Goal: Task Accomplishment & Management: Complete application form

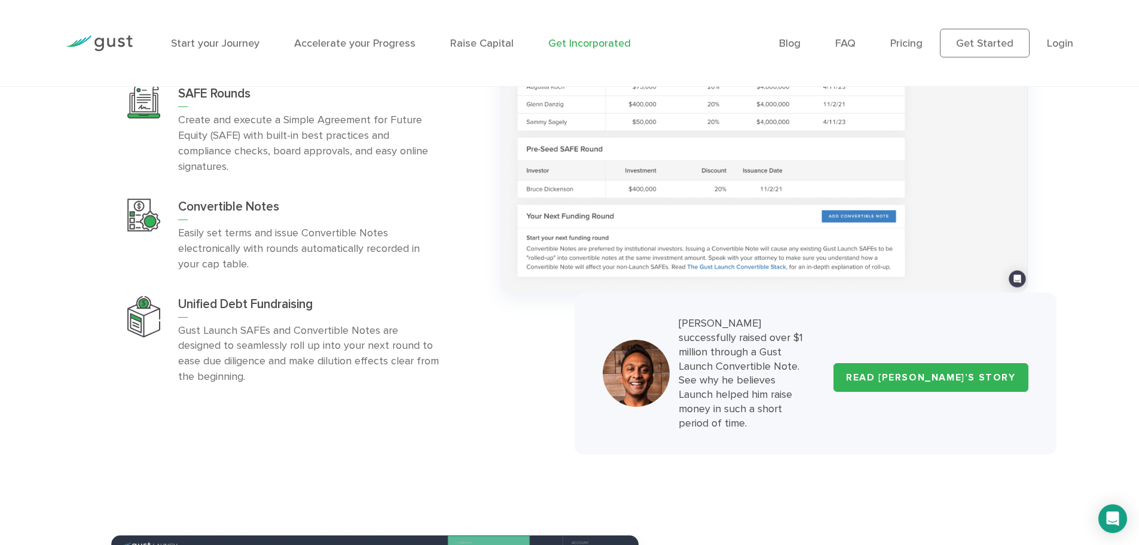
scroll to position [4535, 0]
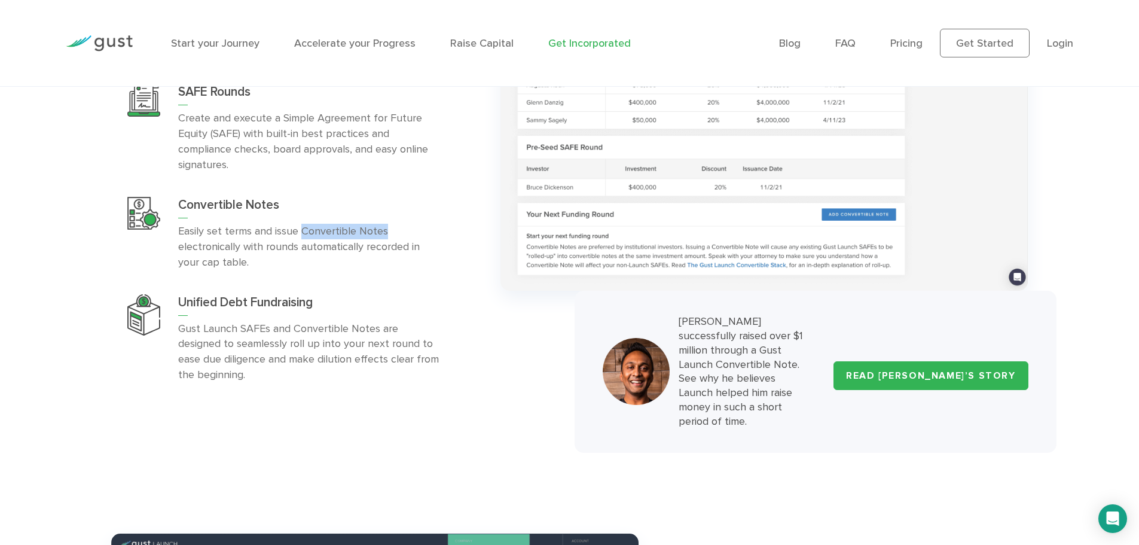
drag, startPoint x: 301, startPoint y: 194, endPoint x: 395, endPoint y: 198, distance: 94.6
click at [395, 224] on p "Easily set terms and issue Convertible Notes electronically with rounds automat…" at bounding box center [308, 247] width 261 height 47
click at [488, 298] on div "FUNDRAISING Raise money from pre-seed investors SAFE Rounds" at bounding box center [296, 193] width 389 height 403
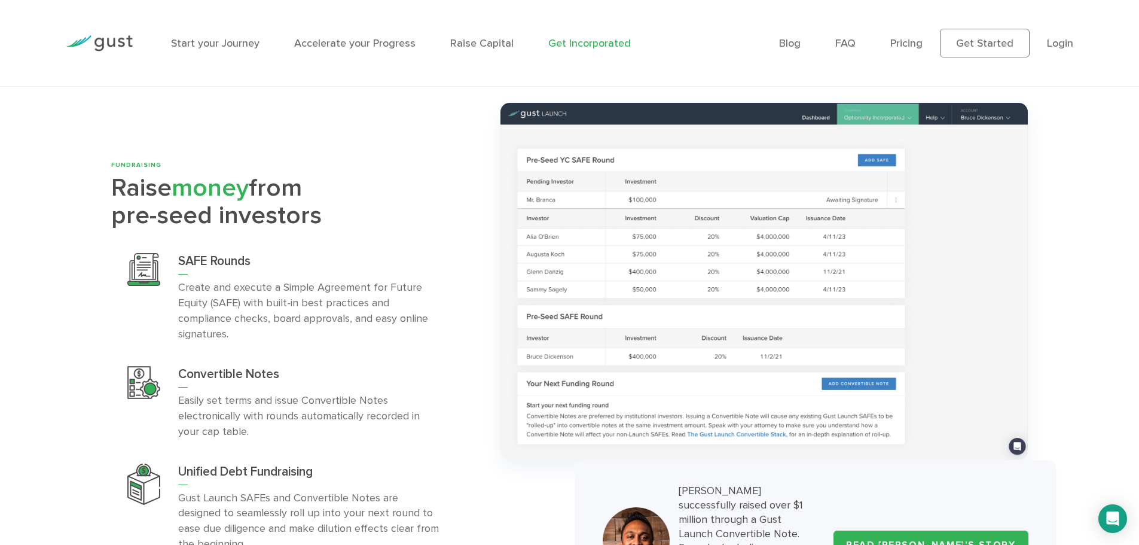
scroll to position [4364, 0]
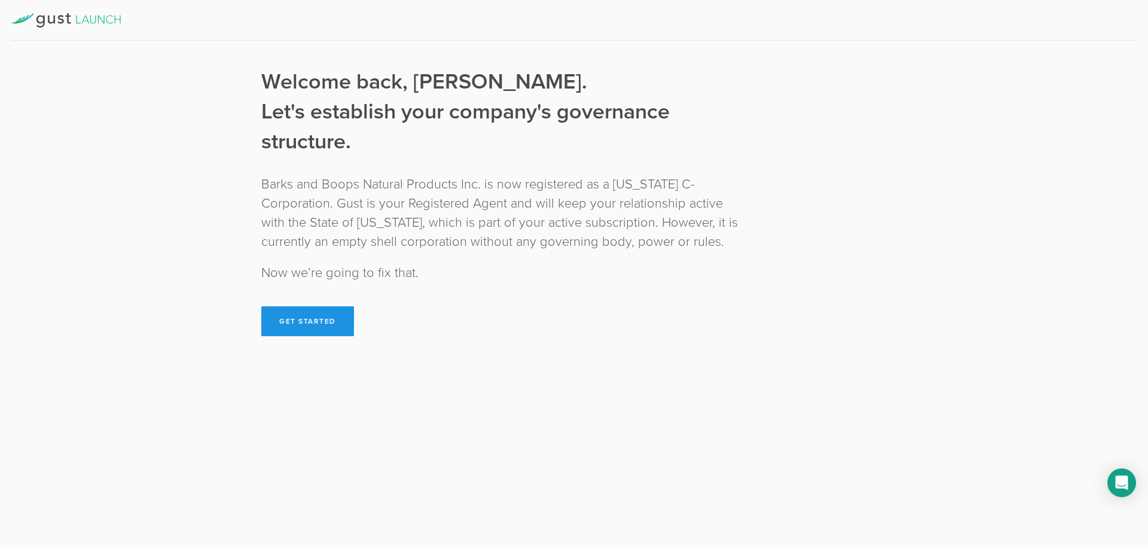
click at [314, 316] on button "Get Started" at bounding box center [307, 321] width 93 height 30
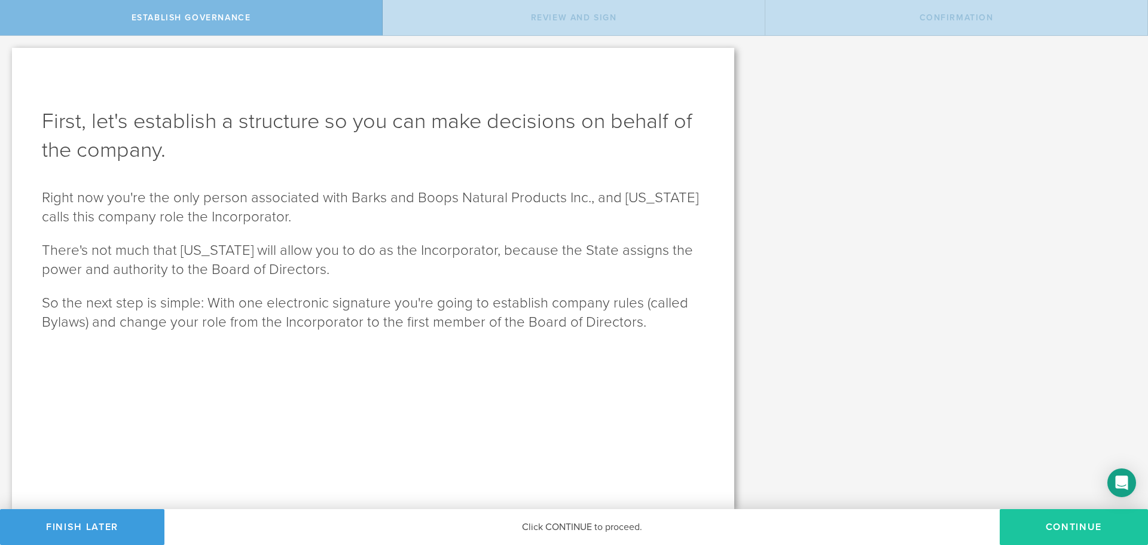
click at [1089, 523] on button "Continue" at bounding box center [1074, 527] width 148 height 36
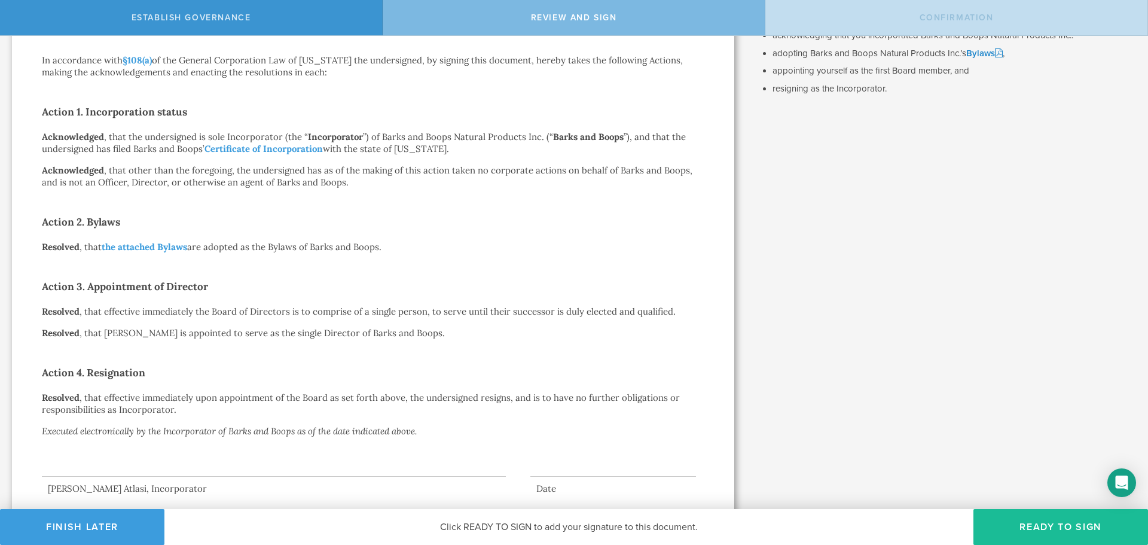
scroll to position [190, 0]
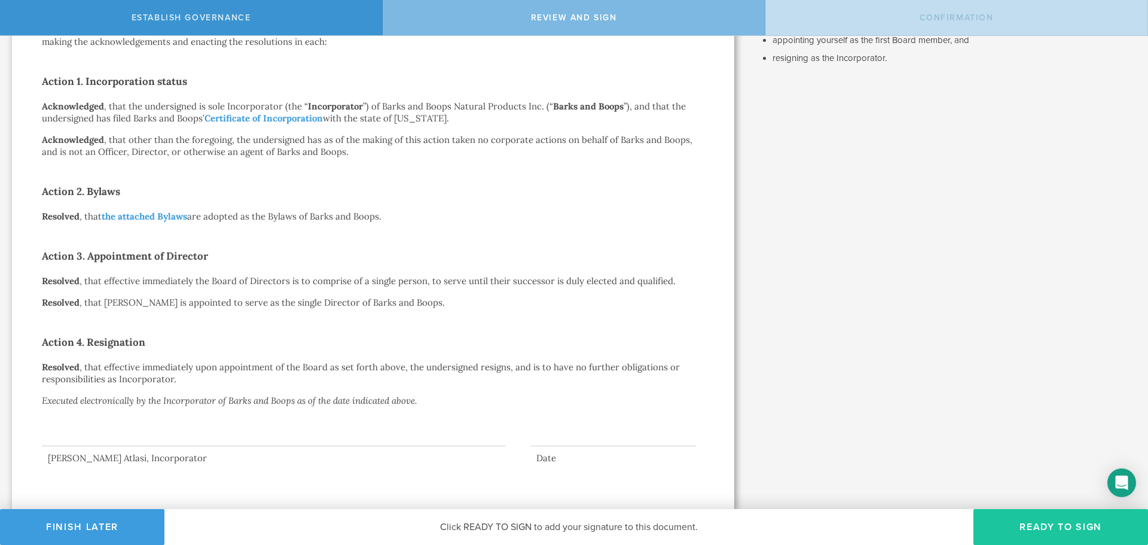
click at [1023, 529] on button "Ready to Sign" at bounding box center [1060, 527] width 175 height 36
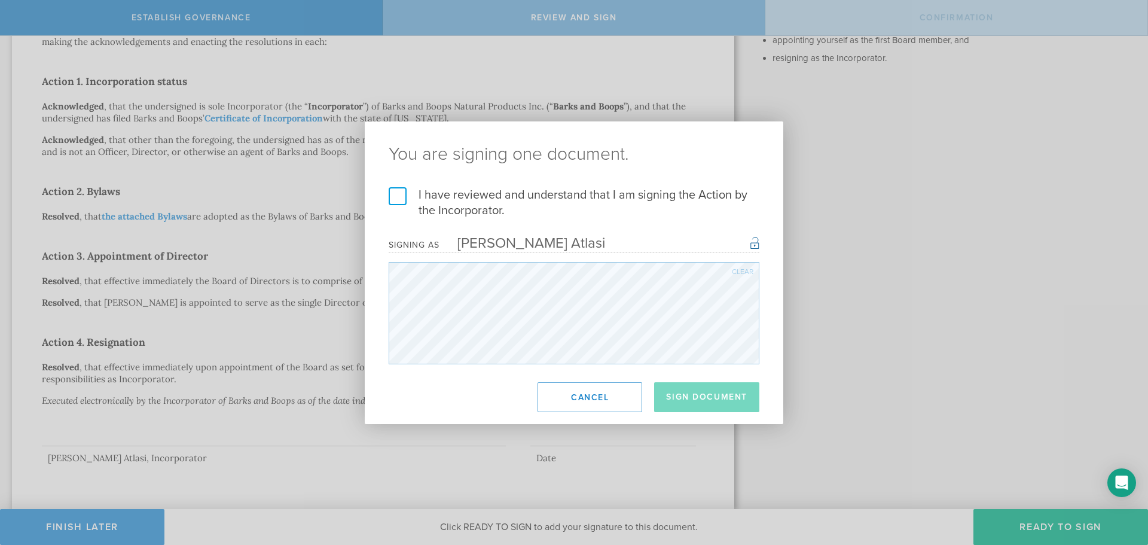
click at [500, 198] on label "I have reviewed and understand that I am signing the Action by the Incorporator." at bounding box center [574, 202] width 371 height 31
click at [0, 0] on input "I have reviewed and understand that I am signing the Action by the Incorporator." at bounding box center [0, 0] width 0 height 0
click at [695, 396] on button "Sign Document" at bounding box center [706, 397] width 105 height 30
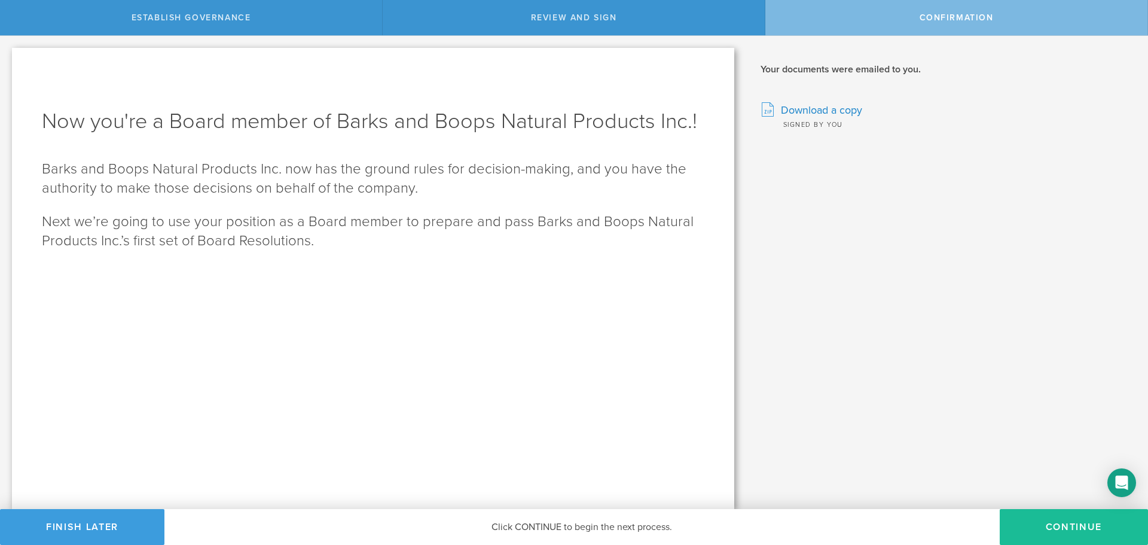
scroll to position [0, 0]
click at [1026, 521] on button "Continue" at bounding box center [1074, 527] width 148 height 36
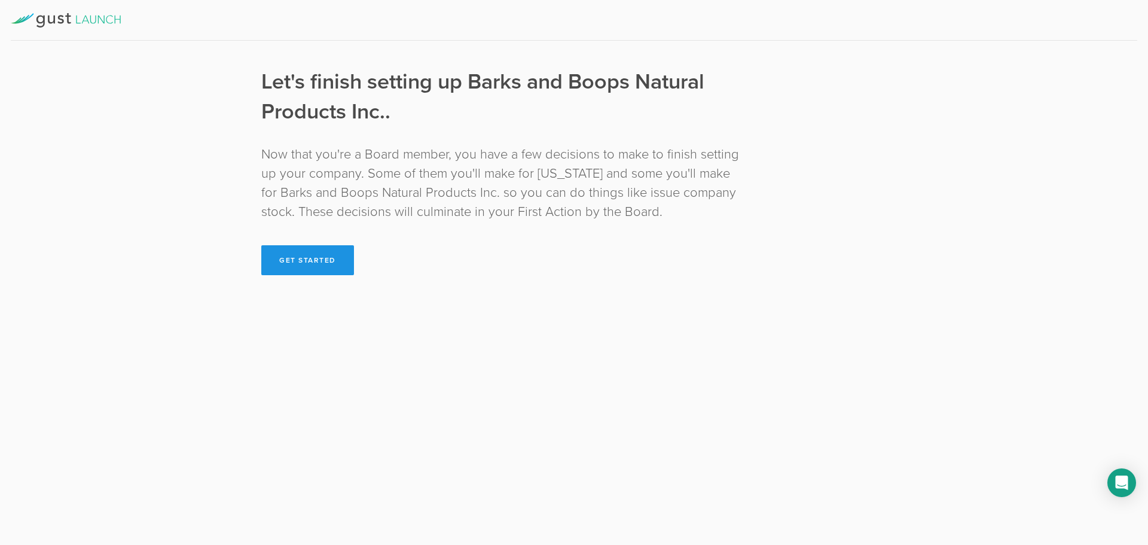
click at [320, 261] on button "Get Started" at bounding box center [307, 260] width 93 height 30
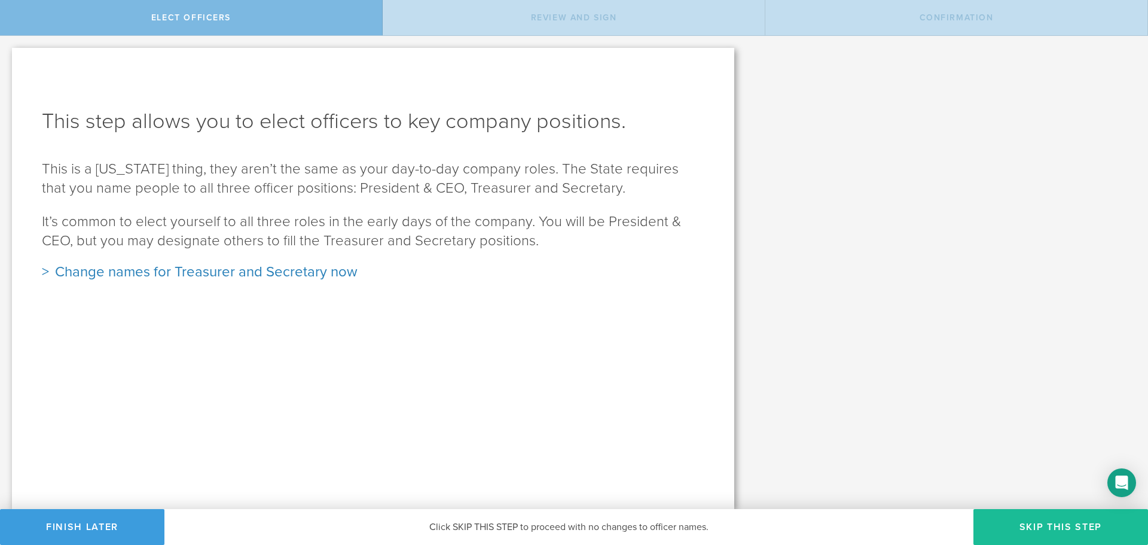
click at [280, 271] on div "Change names for Treasurer and Secretary now" at bounding box center [373, 271] width 662 height 19
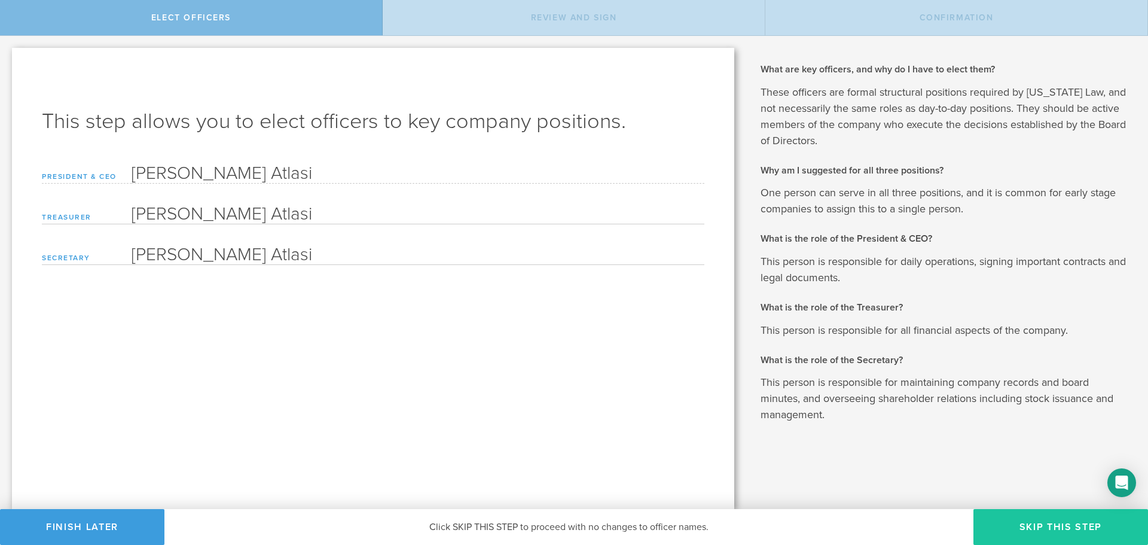
click at [1019, 529] on button "Skip this step" at bounding box center [1060, 527] width 175 height 36
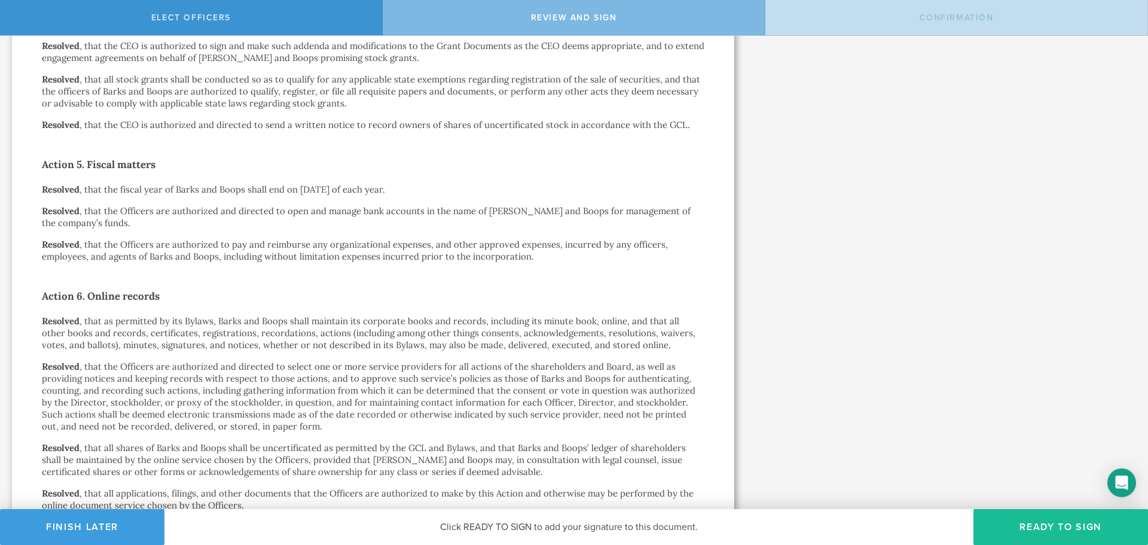
scroll to position [948, 0]
click at [1001, 528] on button "Ready to Sign" at bounding box center [1060, 527] width 175 height 36
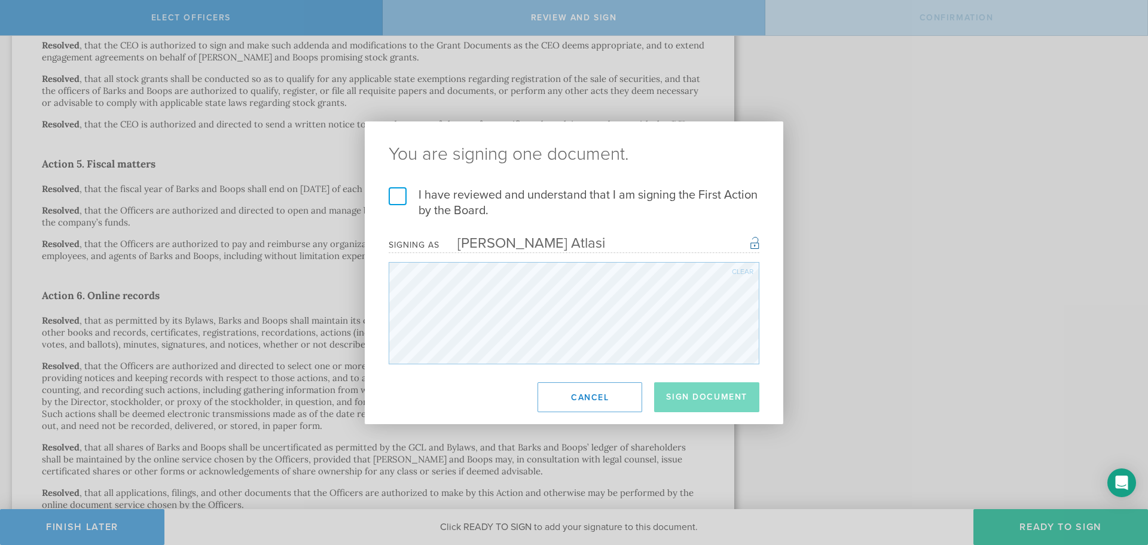
click at [628, 192] on label "I have reviewed and understand that I am signing the First Action by the Board." at bounding box center [574, 202] width 371 height 31
click at [0, 0] on input "I have reviewed and understand that I am signing the First Action by the Board." at bounding box center [0, 0] width 0 height 0
click at [698, 396] on button "Sign Document" at bounding box center [706, 397] width 105 height 30
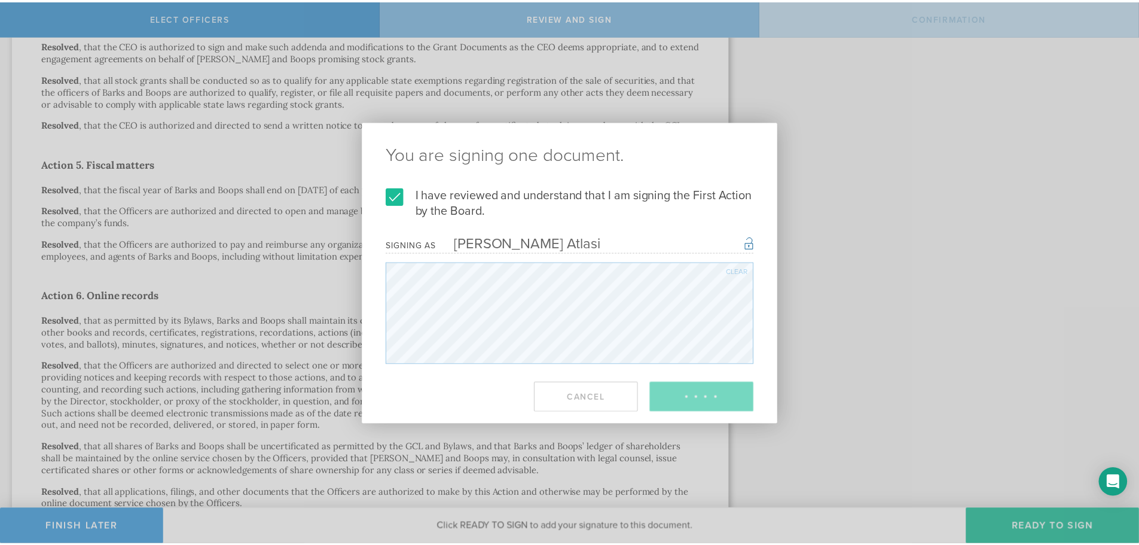
scroll to position [0, 0]
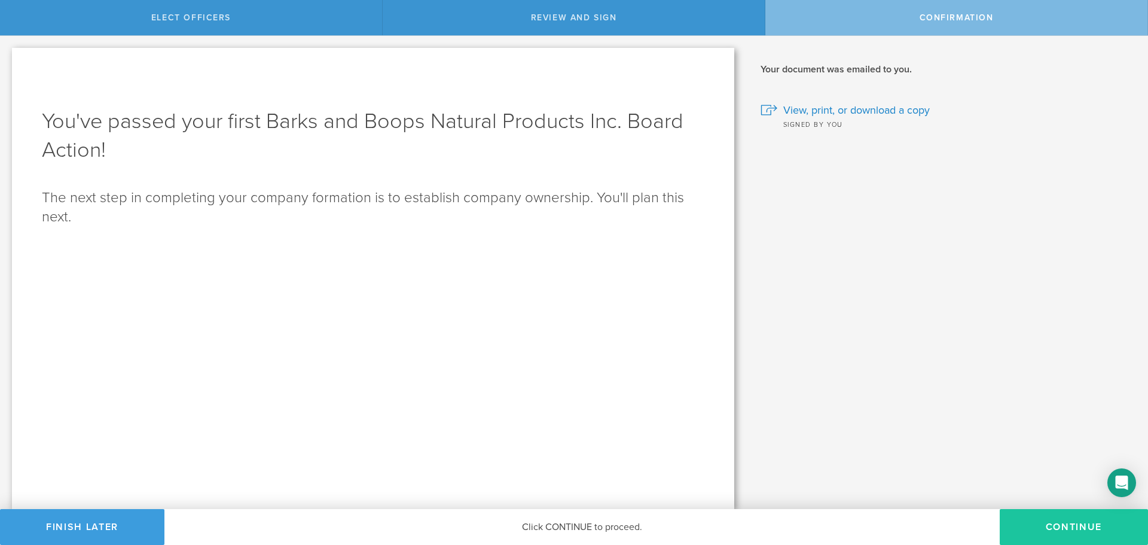
click at [1036, 523] on button "Continue" at bounding box center [1074, 527] width 148 height 36
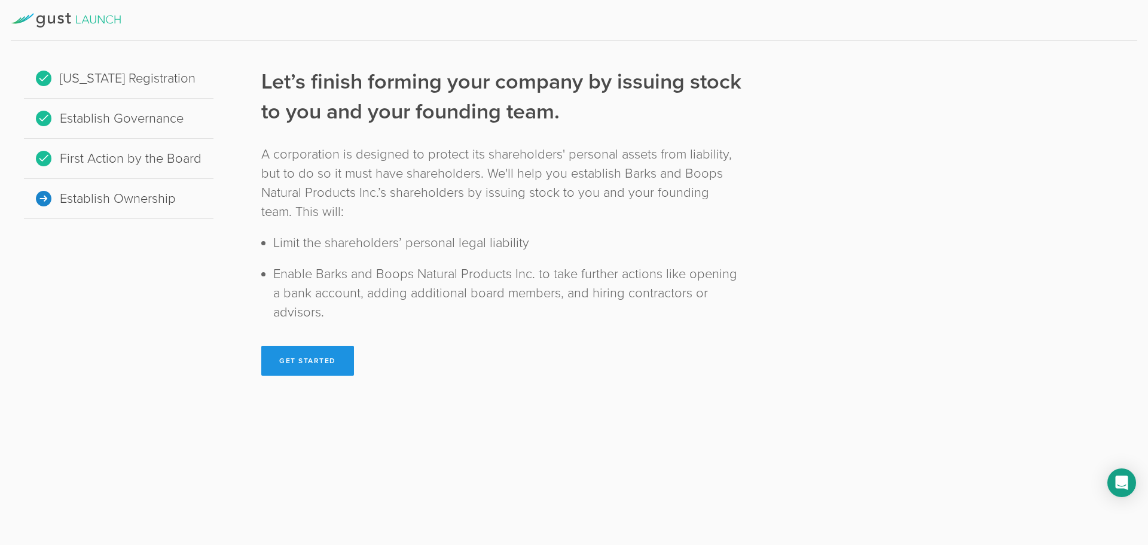
click at [303, 352] on button "Get Started" at bounding box center [307, 361] width 93 height 30
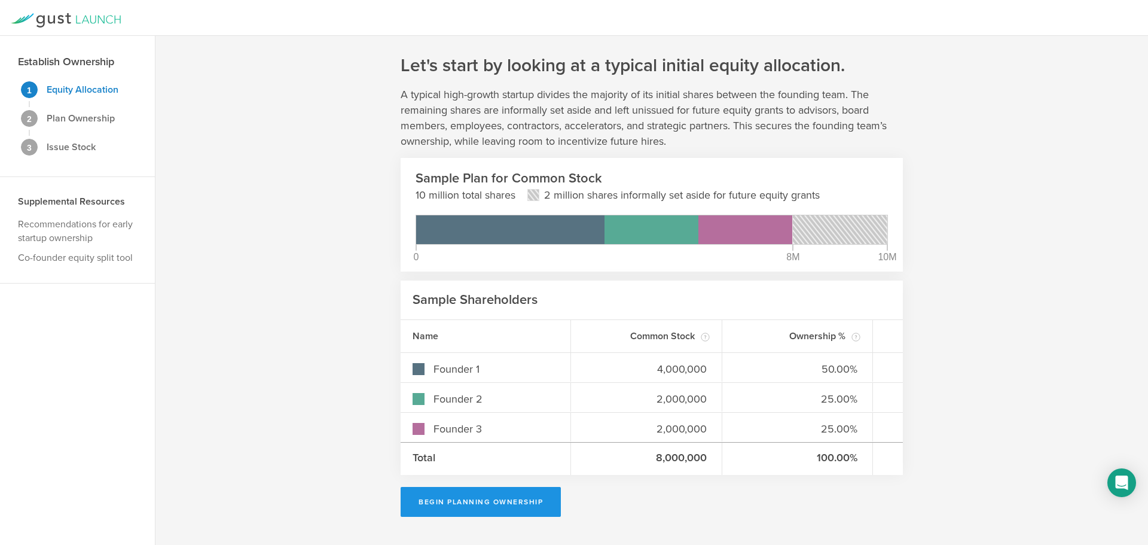
click at [472, 500] on button "Begin Planning Ownership" at bounding box center [481, 502] width 160 height 30
type input "[PERSON_NAME] Atlasi"
type input "-"
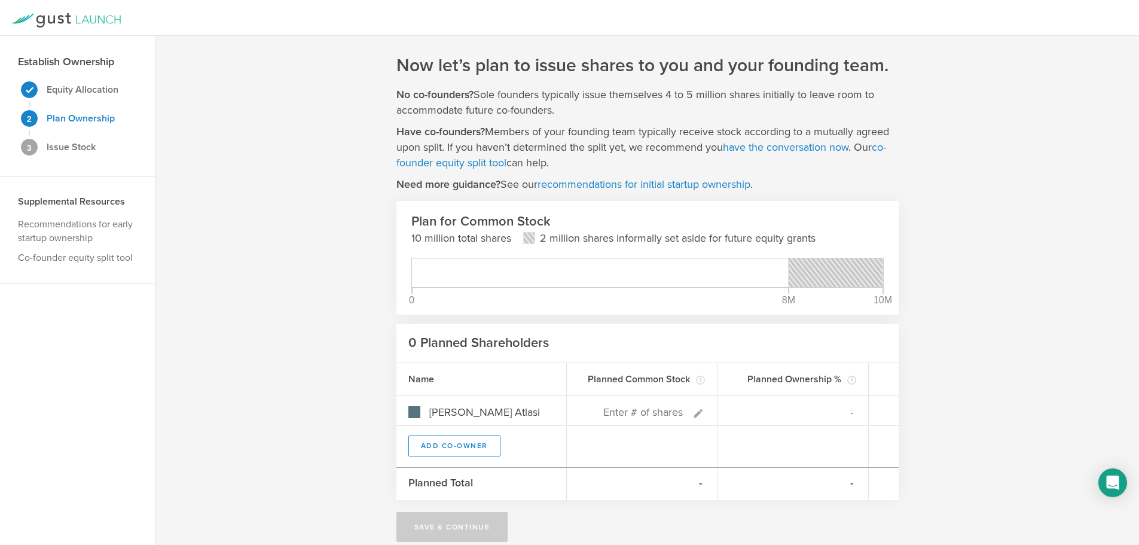
scroll to position [15, 0]
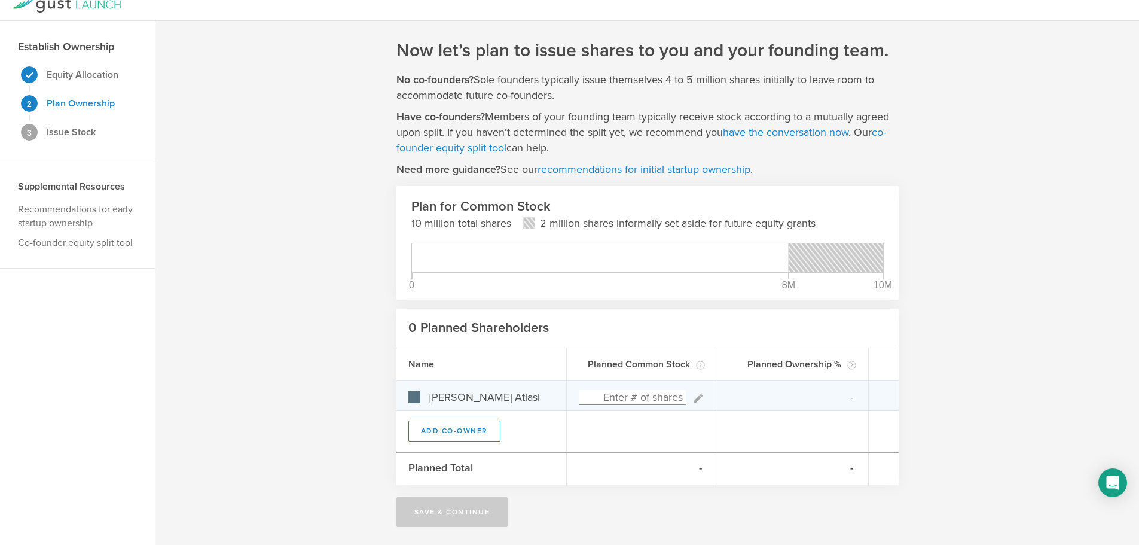
click at [616, 384] on div at bounding box center [642, 395] width 151 height 29
click at [622, 398] on input at bounding box center [633, 397] width 108 height 15
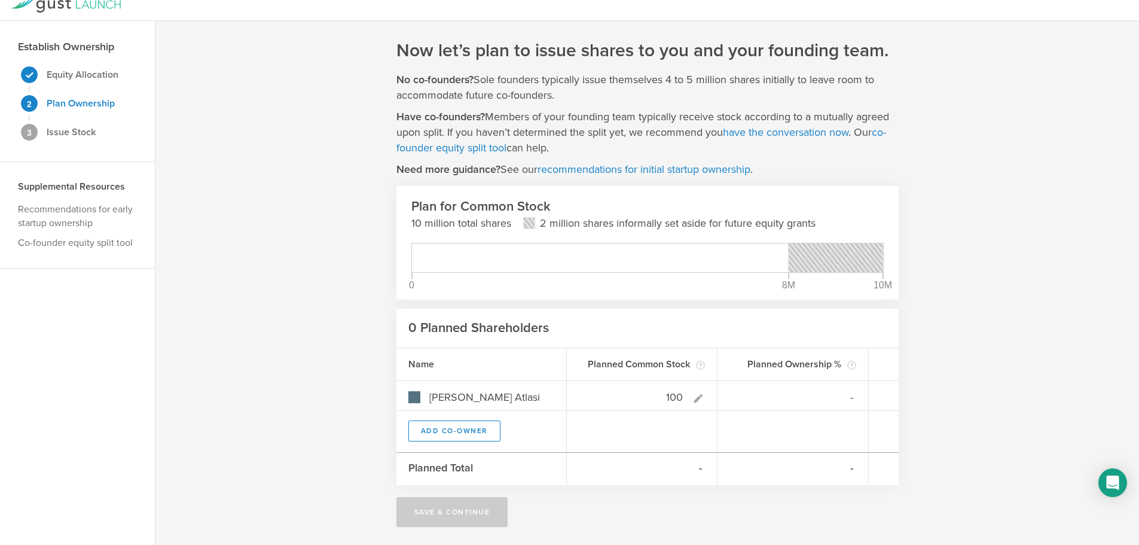
type input "100"
type gust-number-field "100"
type input "100.00%"
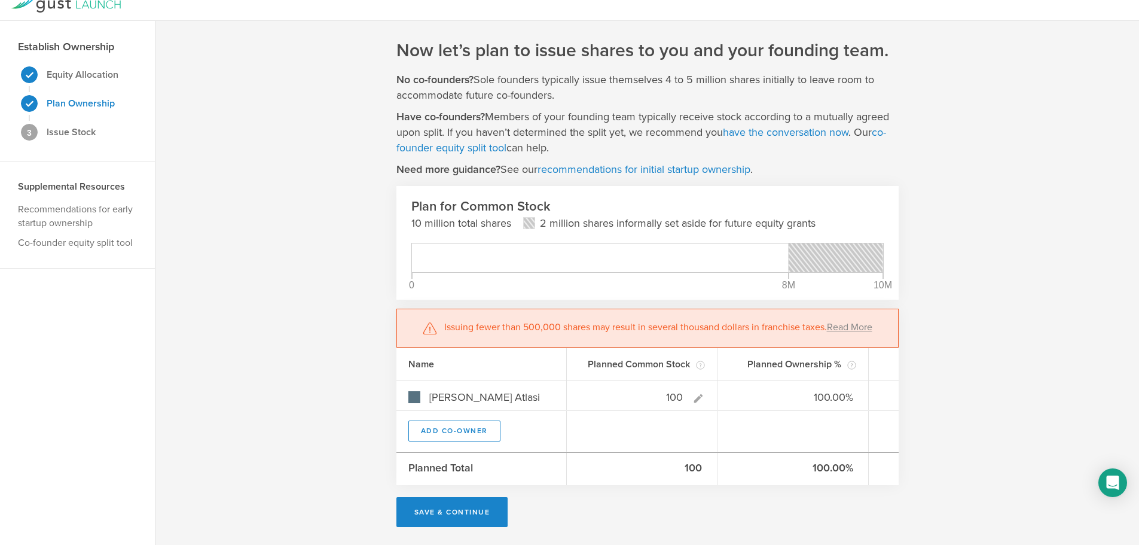
click at [282, 328] on div "Now let’s plan to issue shares to you and your founding team. No co-founders? S…" at bounding box center [646, 283] width 983 height 524
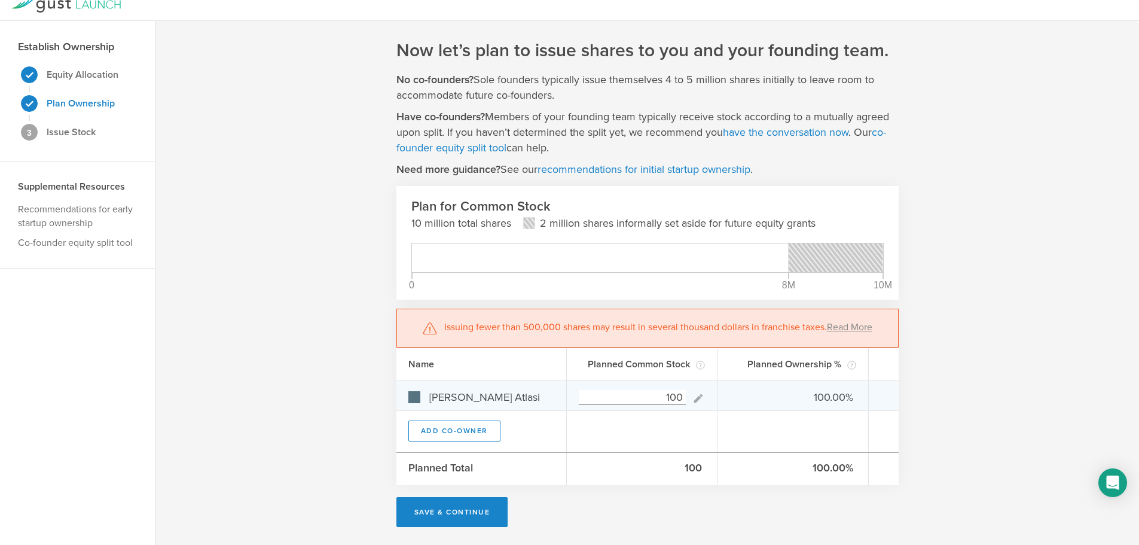
drag, startPoint x: 665, startPoint y: 396, endPoint x: 687, endPoint y: 396, distance: 21.5
click at [687, 396] on div "100" at bounding box center [642, 397] width 127 height 16
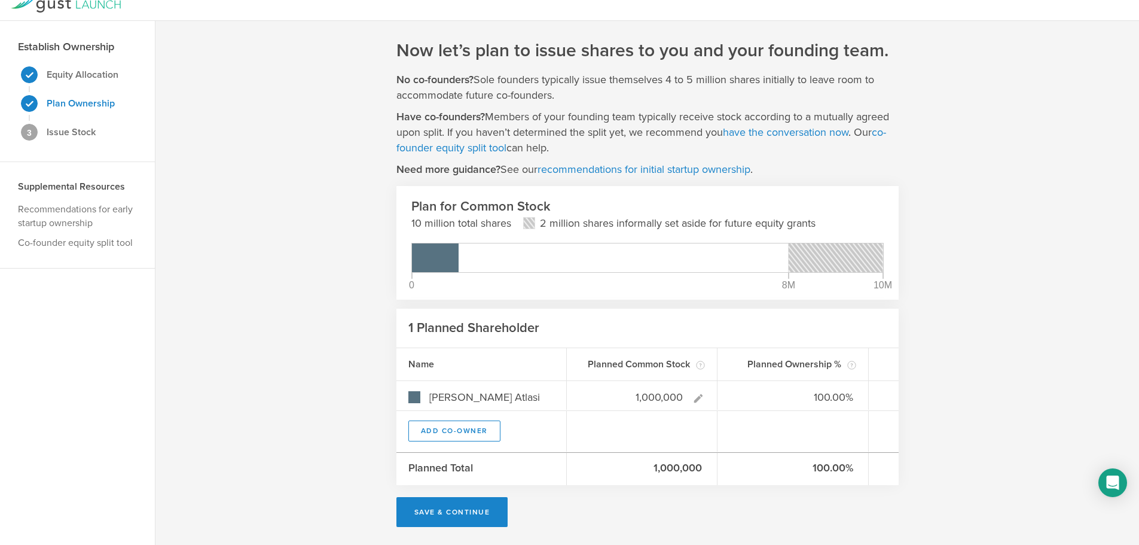
type input "1,000,000"
type gust-number-field "1000000"
click at [299, 342] on div "Now let’s plan to issue shares to you and your founding team. No co-founders? S…" at bounding box center [646, 283] width 983 height 524
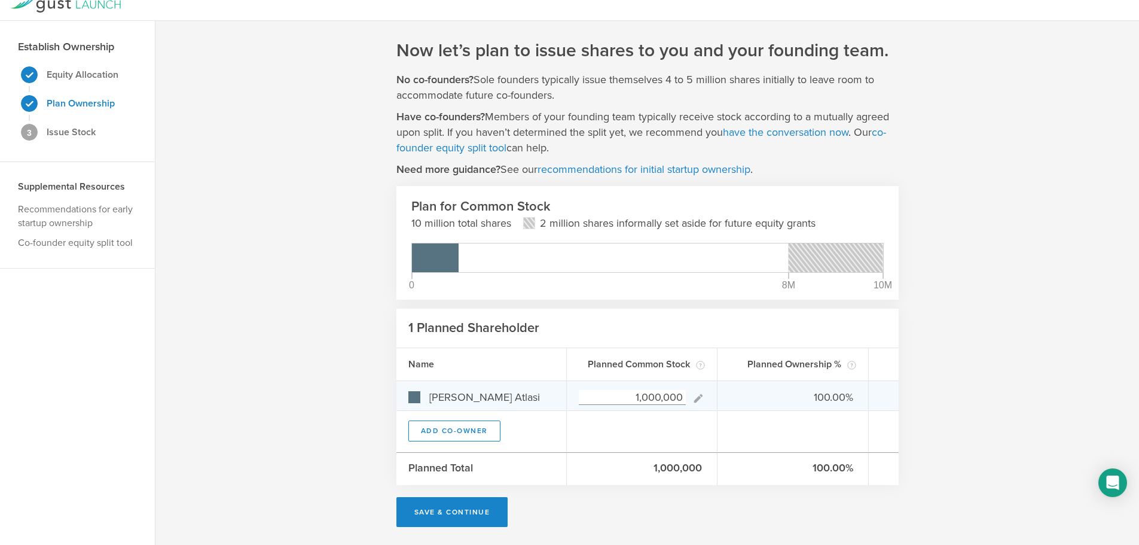
click at [647, 398] on input "1,000,000" at bounding box center [633, 397] width 108 height 15
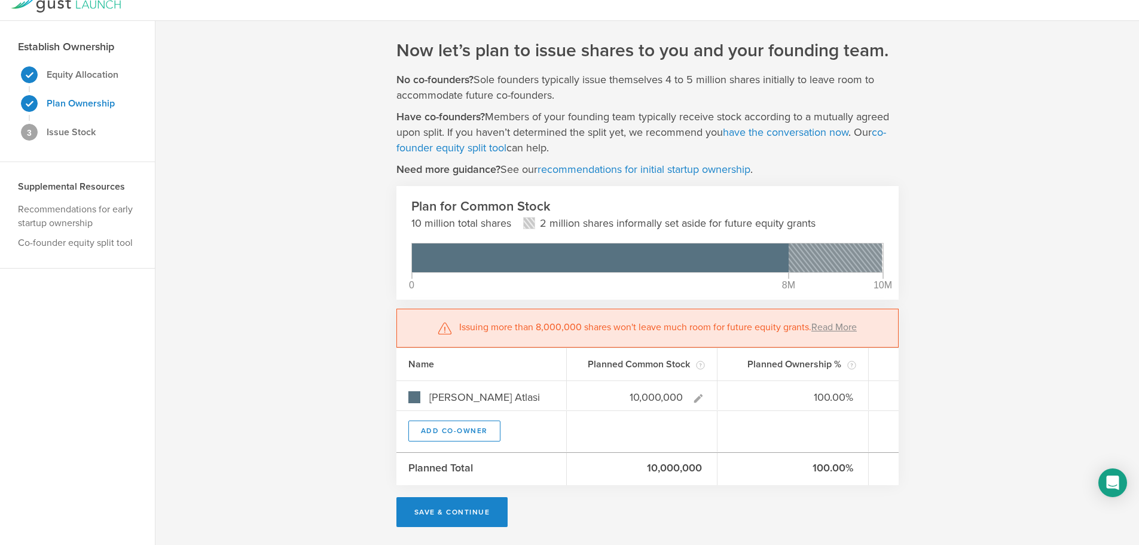
type input "10,000,000"
type gust-number-field "10000000"
click at [316, 324] on div "Now let’s plan to issue shares to you and your founding team. No co-founders? S…" at bounding box center [646, 283] width 983 height 524
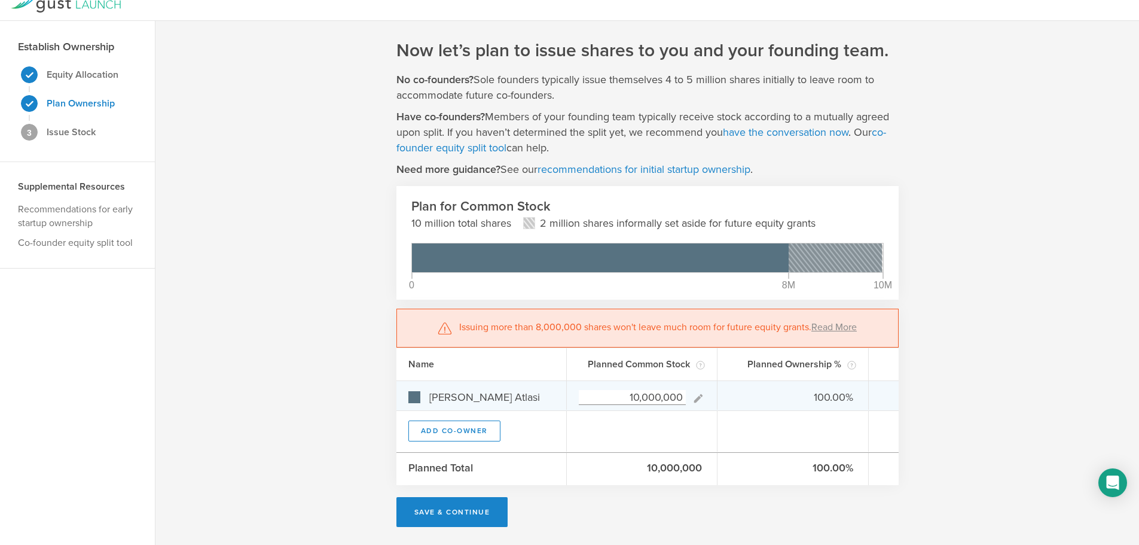
drag, startPoint x: 627, startPoint y: 398, endPoint x: 699, endPoint y: 398, distance: 72.9
click at [699, 398] on div "10,000,000" at bounding box center [642, 397] width 127 height 16
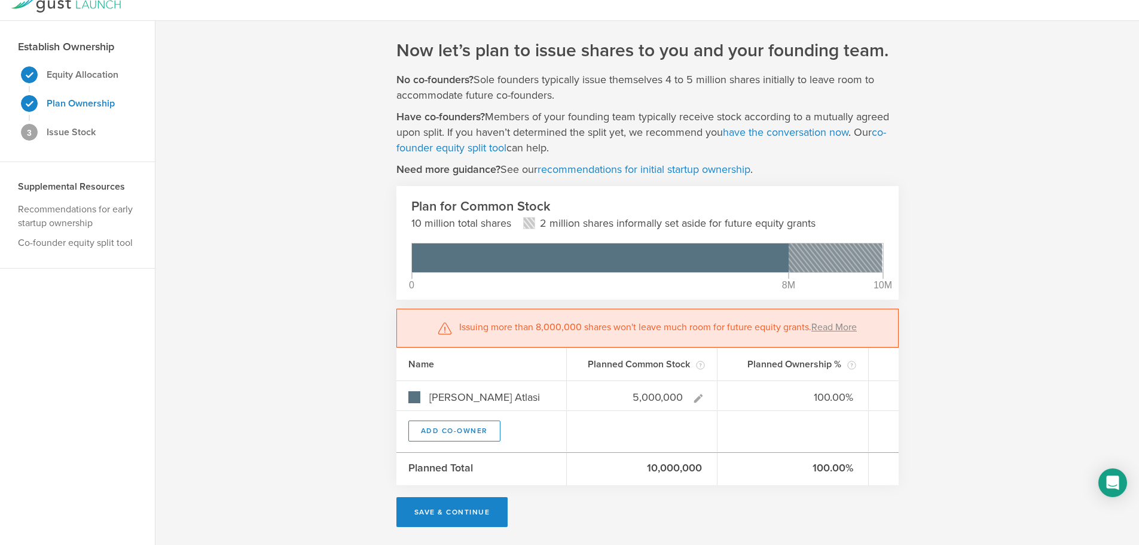
type input "5,000,000"
type gust-number-field "5000000"
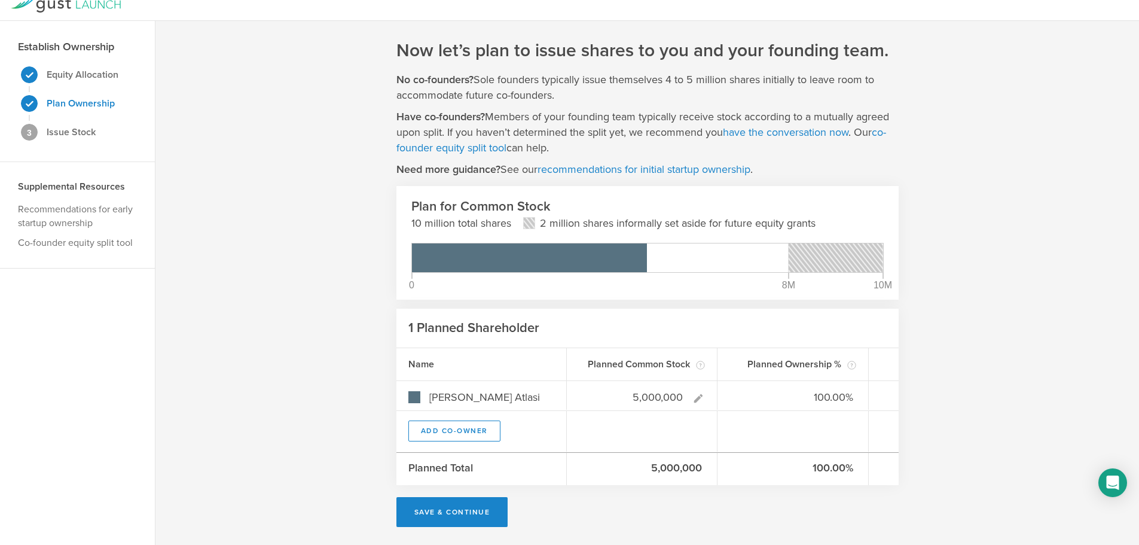
click at [975, 231] on div "Now let’s plan to issue shares to you and your founding team. No co-founders? S…" at bounding box center [646, 283] width 983 height 524
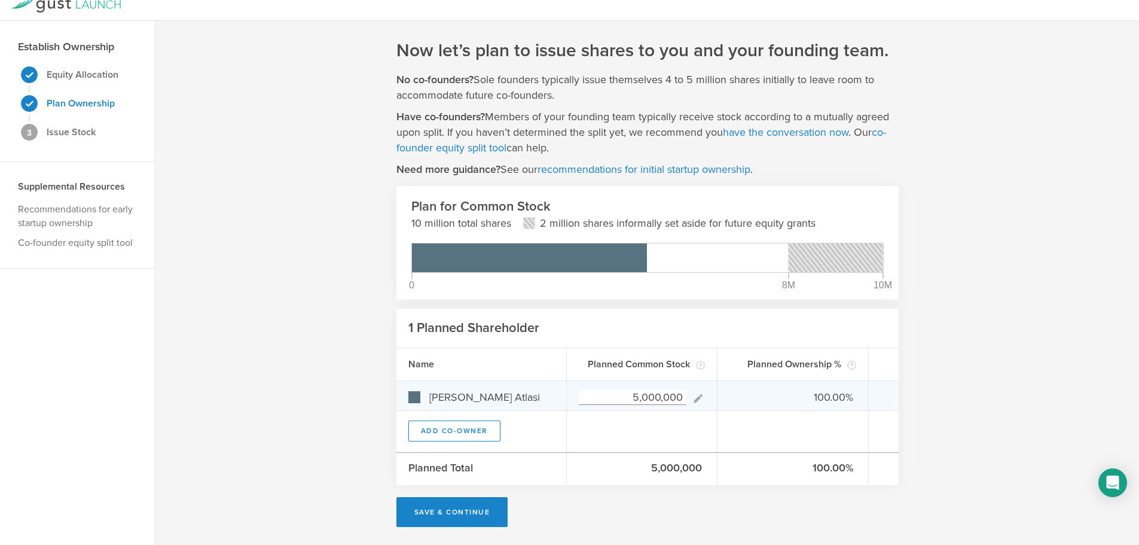
drag, startPoint x: 634, startPoint y: 396, endPoint x: 640, endPoint y: 401, distance: 7.7
click at [640, 401] on input "5,000,000" at bounding box center [633, 397] width 108 height 15
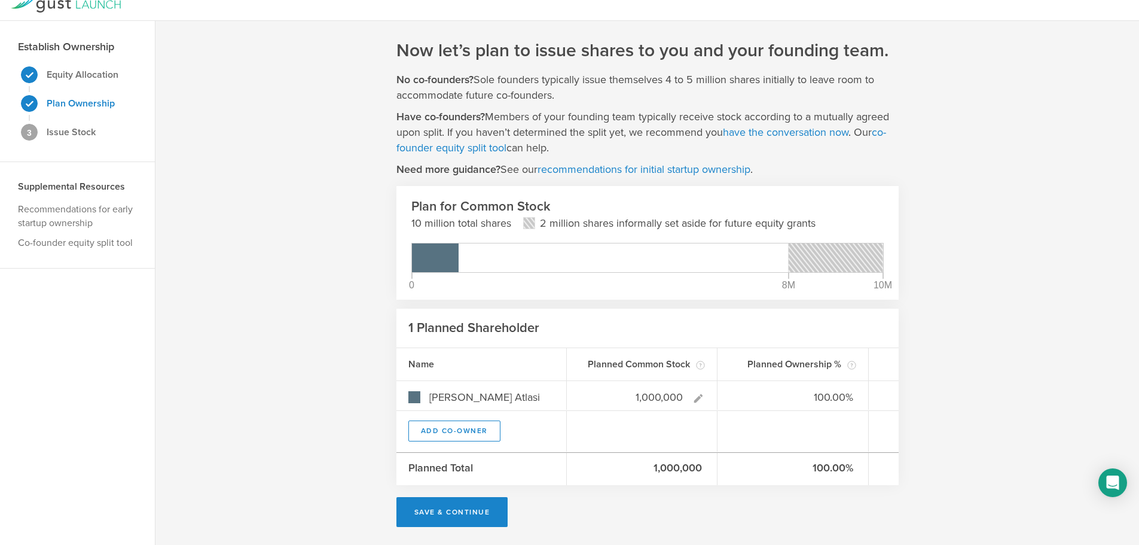
type input "1,000,000"
type gust-number-field "1000000"
click at [346, 371] on div "Now let’s plan to issue shares to you and your founding team. No co-founders? S…" at bounding box center [646, 283] width 983 height 524
click at [477, 429] on button "Add Co-Owner" at bounding box center [454, 430] width 92 height 21
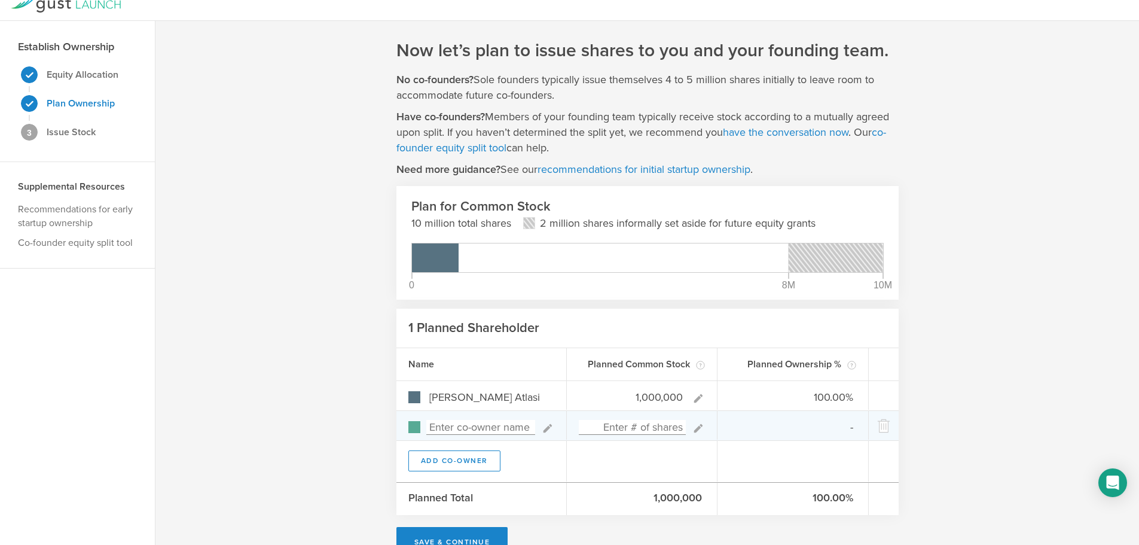
click at [494, 427] on input at bounding box center [480, 427] width 109 height 15
click at [889, 424] on icon at bounding box center [883, 426] width 14 height 14
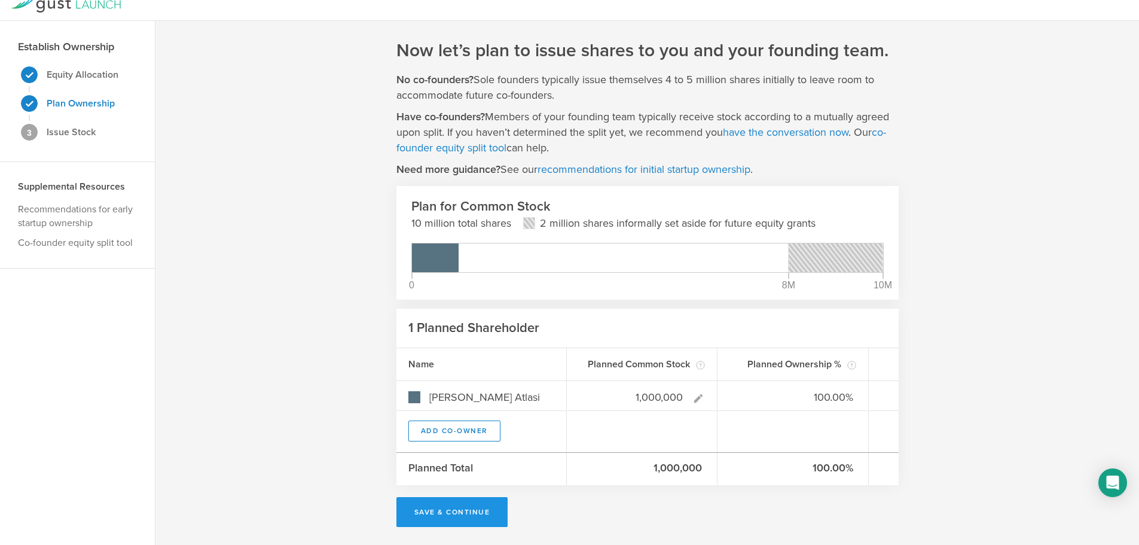
click at [462, 520] on button "Save & Continue" at bounding box center [452, 512] width 112 height 30
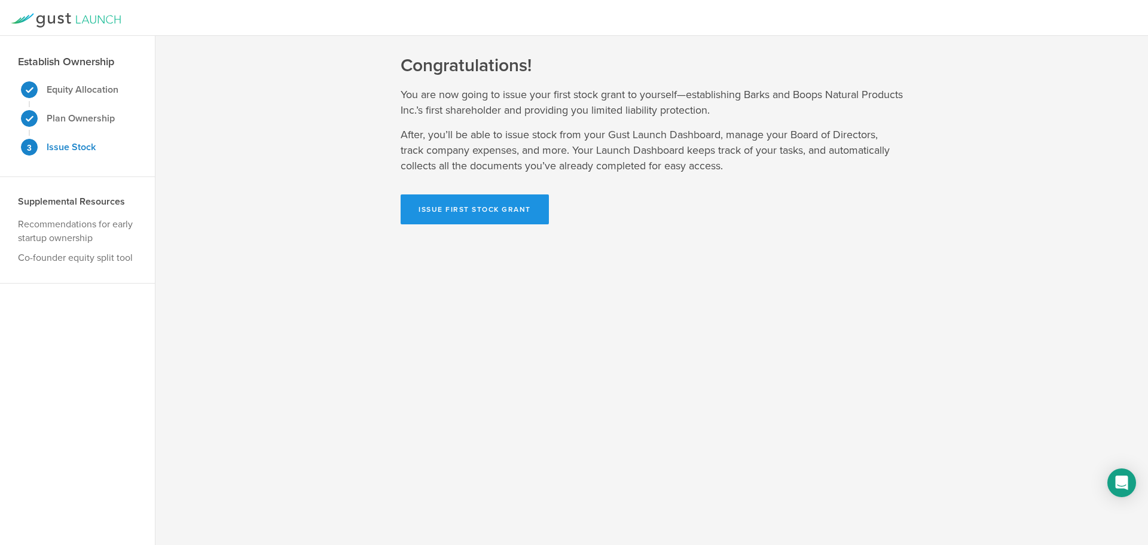
click at [506, 218] on button "Issue First Stock Grant" at bounding box center [475, 209] width 148 height 30
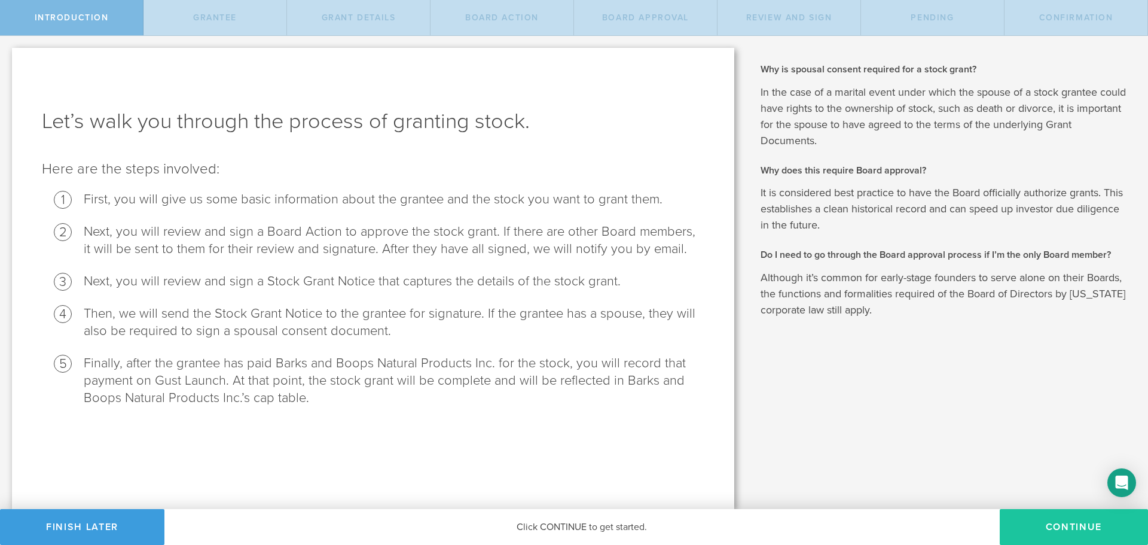
click at [1075, 527] on button "Continue" at bounding box center [1074, 527] width 148 height 36
radio input "true"
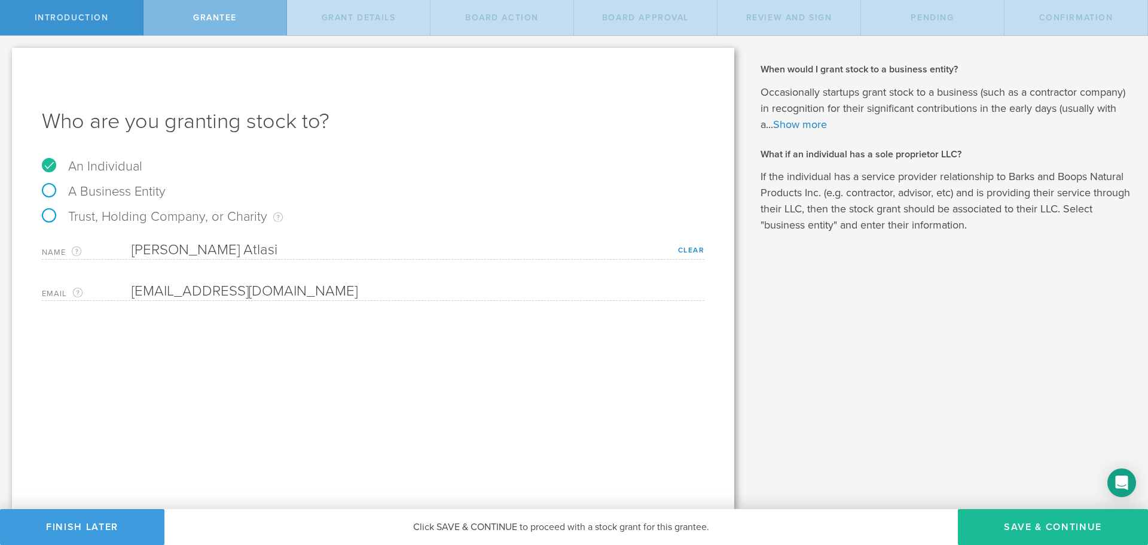
click at [137, 191] on label "A Business Entity" at bounding box center [104, 192] width 124 height 16
click at [8, 55] on input "A Business Entity" at bounding box center [4, 45] width 8 height 19
radio input "true"
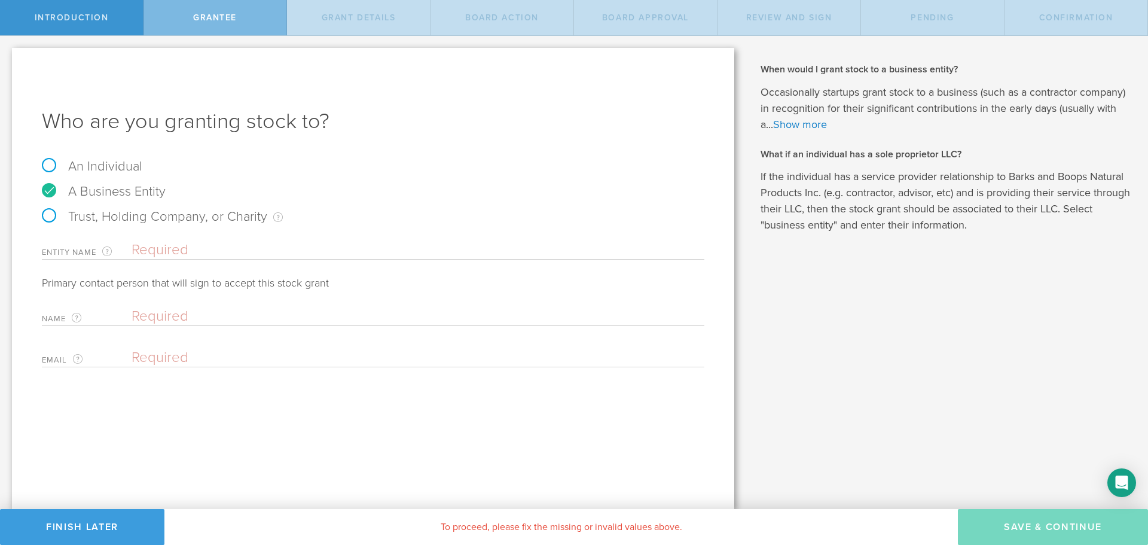
click at [123, 169] on label "An Individual" at bounding box center [92, 166] width 100 height 16
click at [8, 55] on input "An Individual" at bounding box center [4, 45] width 8 height 19
radio input "true"
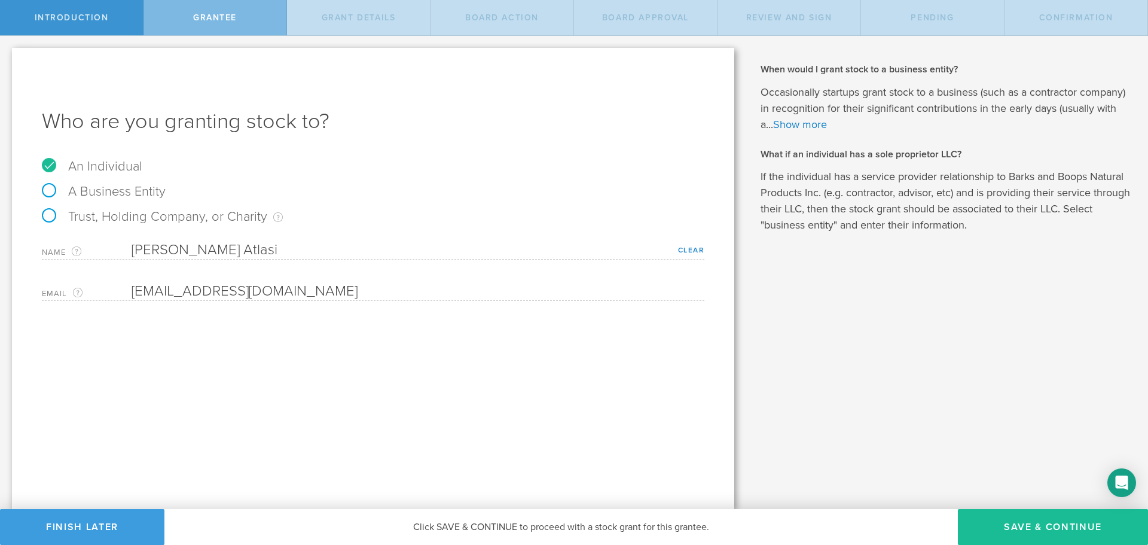
click at [123, 188] on label "A Business Entity" at bounding box center [104, 192] width 124 height 16
click at [8, 55] on input "A Business Entity" at bounding box center [4, 45] width 8 height 19
radio input "true"
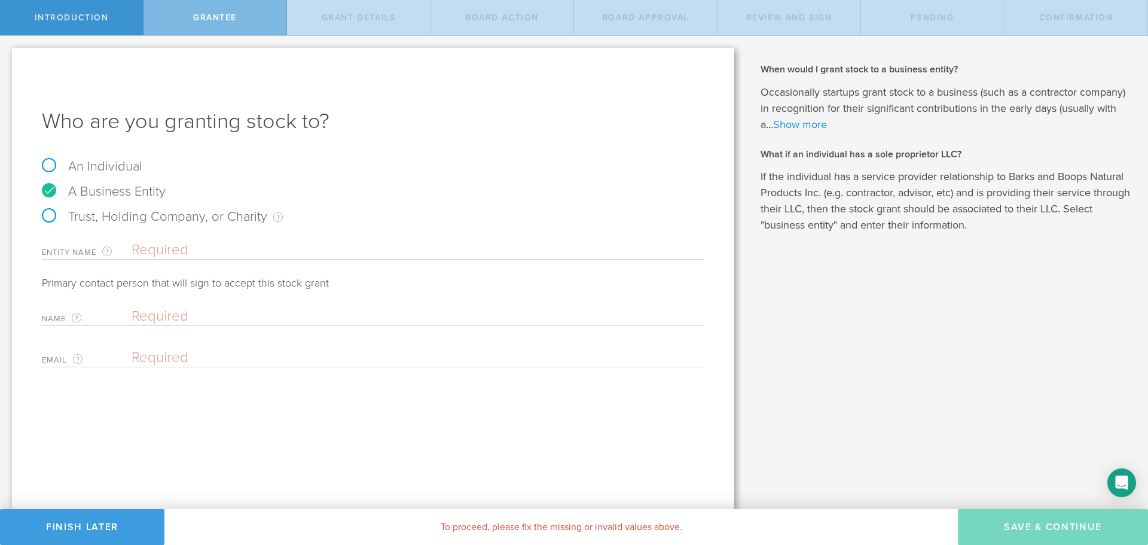
click at [815, 123] on link "Show more" at bounding box center [800, 124] width 54 height 13
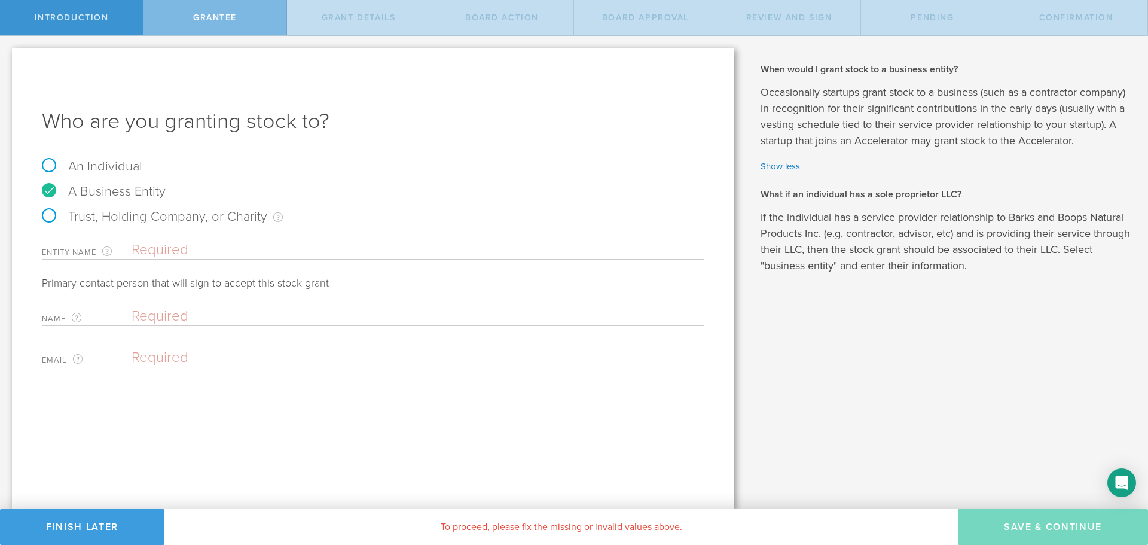
click at [109, 166] on label "An Individual" at bounding box center [92, 166] width 100 height 16
click at [8, 55] on input "An Individual" at bounding box center [4, 45] width 8 height 19
radio input "true"
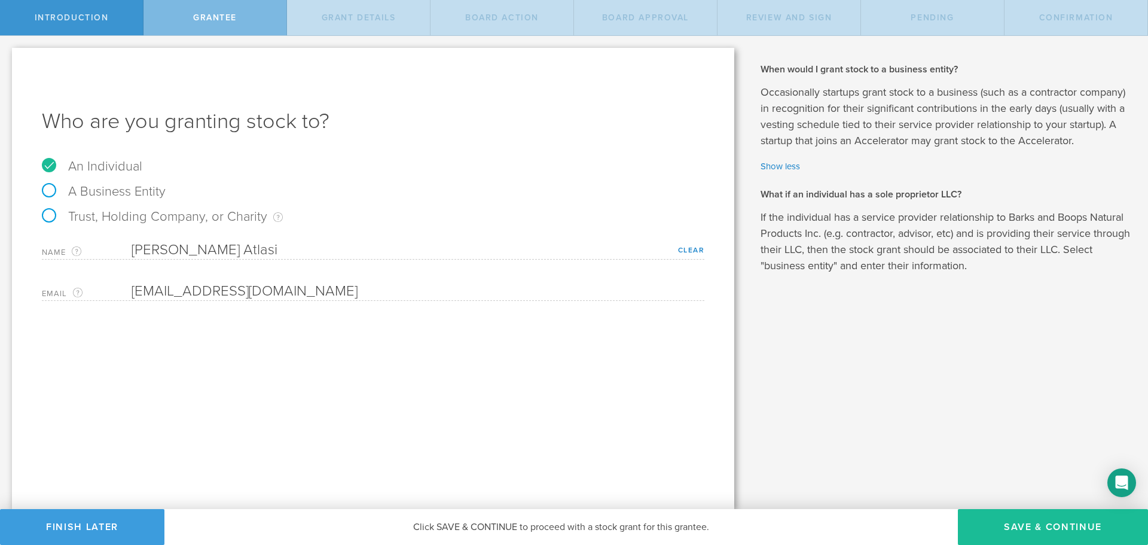
click at [114, 195] on label "A Business Entity" at bounding box center [104, 192] width 124 height 16
click at [8, 55] on input "A Business Entity" at bounding box center [4, 45] width 8 height 19
radio input "true"
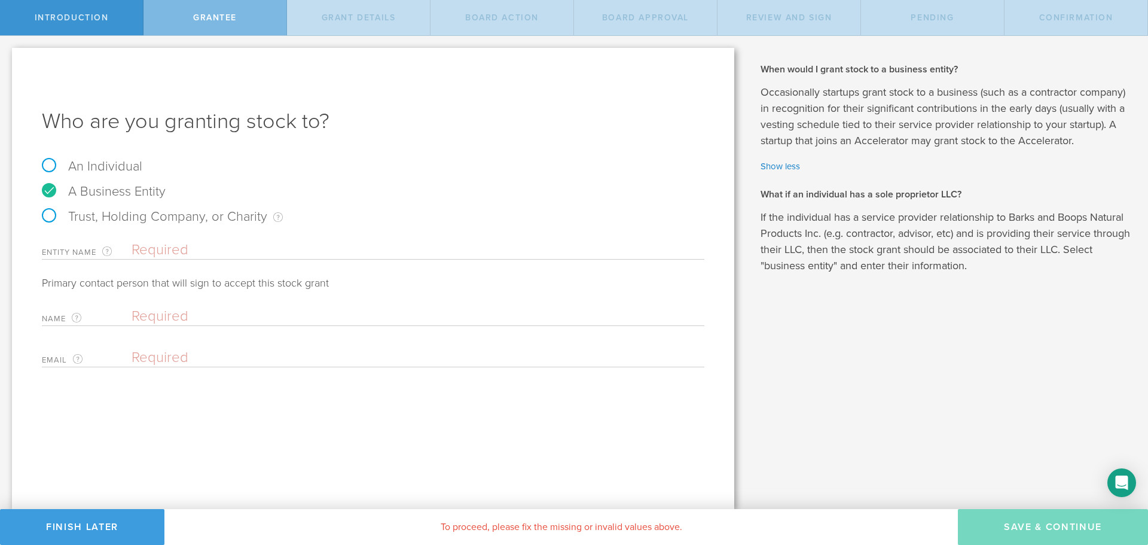
click at [206, 252] on input "text" at bounding box center [418, 250] width 573 height 18
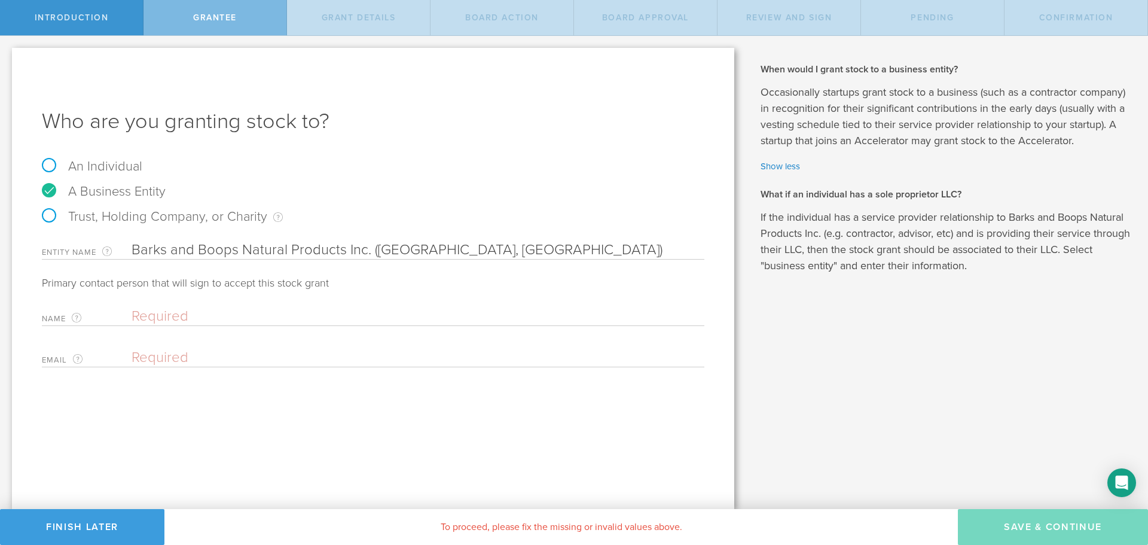
type input "Barks and Boops Natural Products Inc. ([GEOGRAPHIC_DATA], [GEOGRAPHIC_DATA])"
click at [256, 314] on input "text" at bounding box center [415, 316] width 567 height 18
type input "N"
type input "[PERSON_NAME] Atlasi"
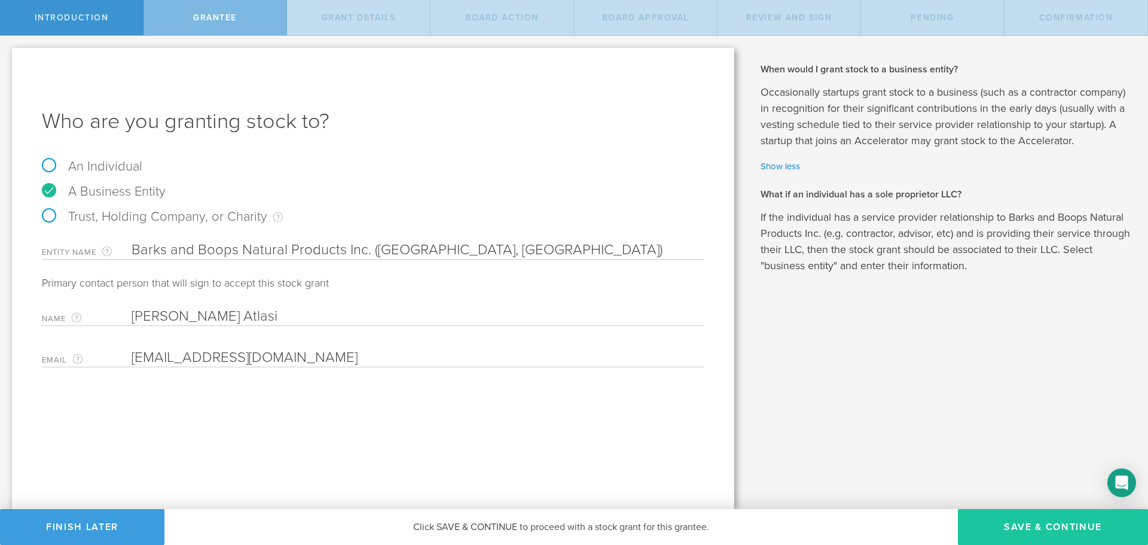
type input "[EMAIL_ADDRESS][DOMAIN_NAME]"
click at [1027, 523] on button "Save & Continue" at bounding box center [1053, 527] width 190 height 36
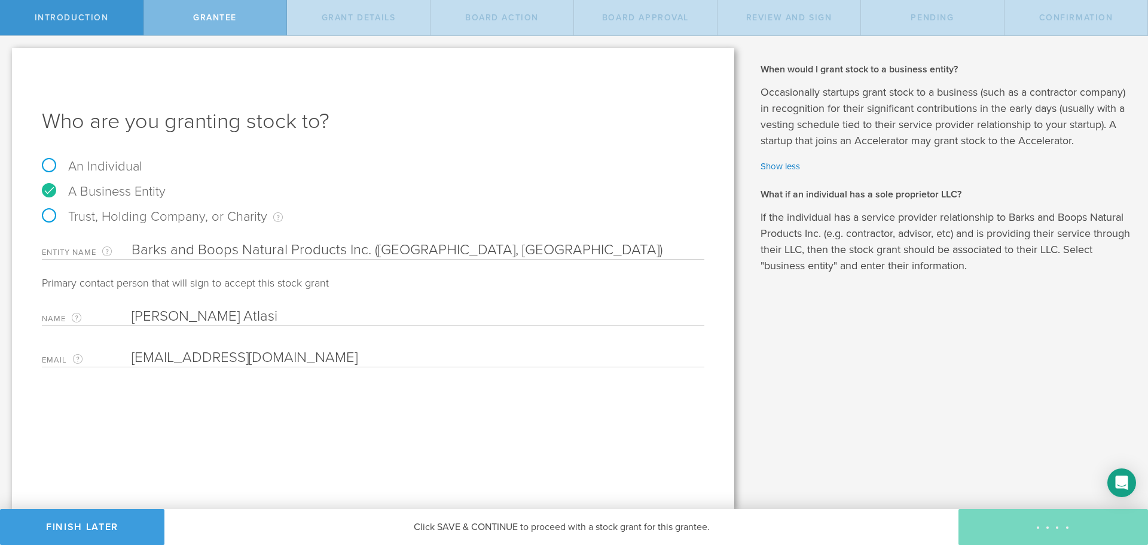
type input "1,000,000"
type input "48"
type input "12"
select select "none"
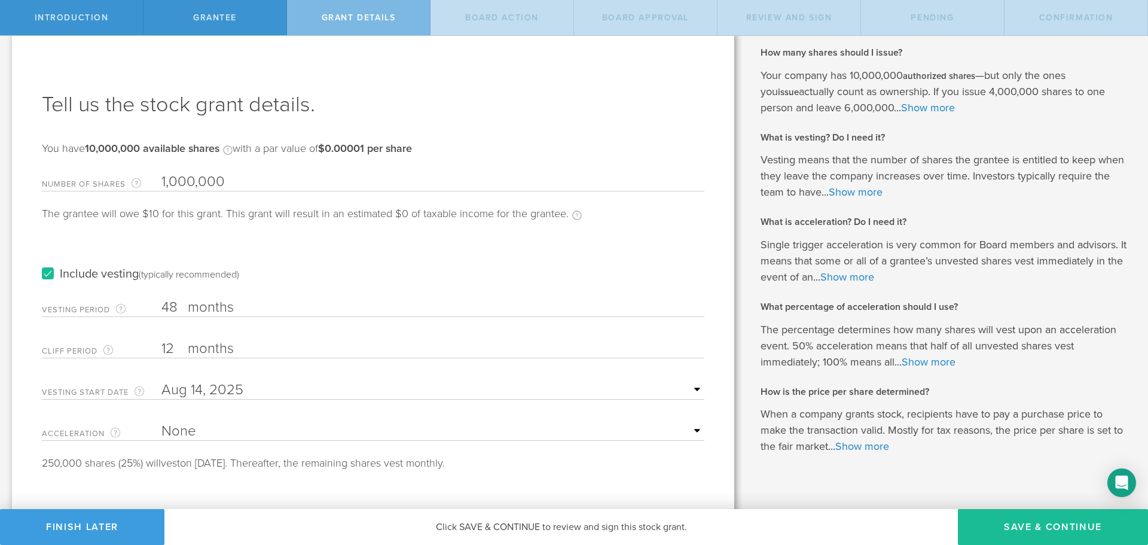
scroll to position [16, 0]
click at [829, 188] on link "Show more" at bounding box center [856, 192] width 54 height 13
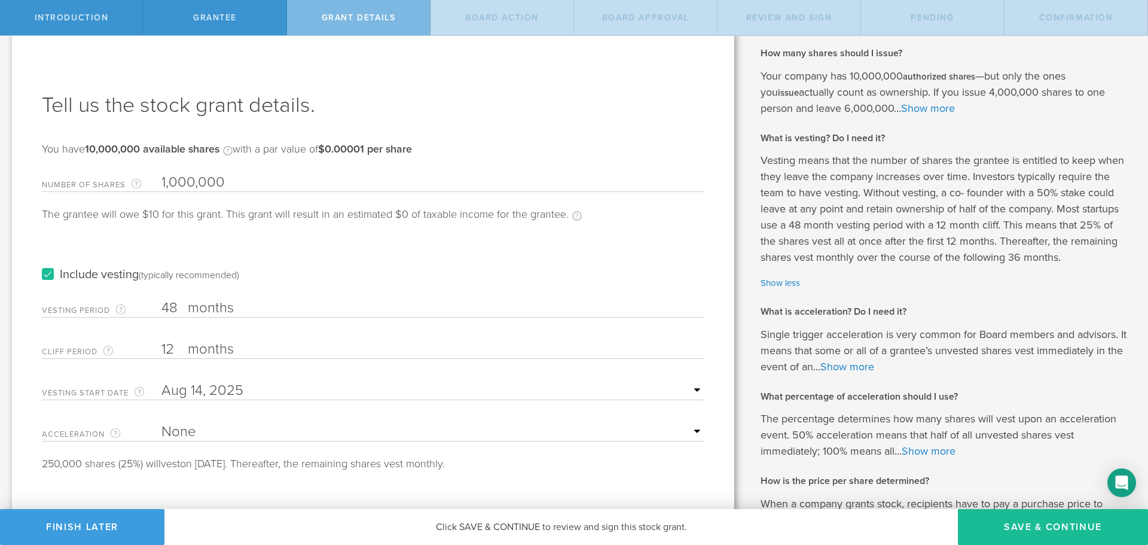
click at [47, 274] on label "Include vesting (typically recommended)" at bounding box center [140, 274] width 197 height 13
click at [0, 0] on input "Include vesting (typically recommended)" at bounding box center [0, 0] width 0 height 0
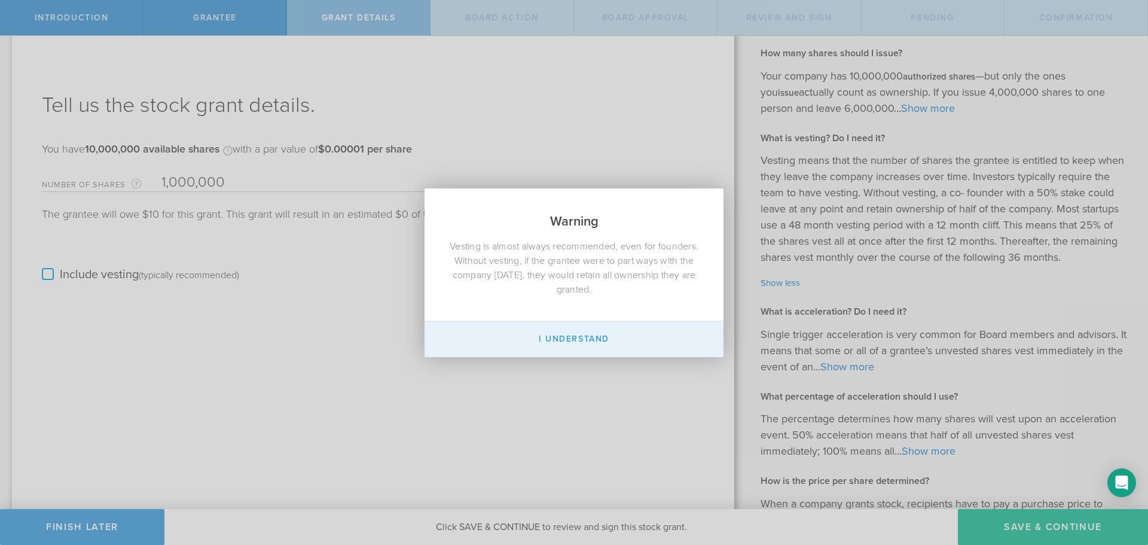
click at [478, 331] on button "I Understand" at bounding box center [573, 339] width 299 height 36
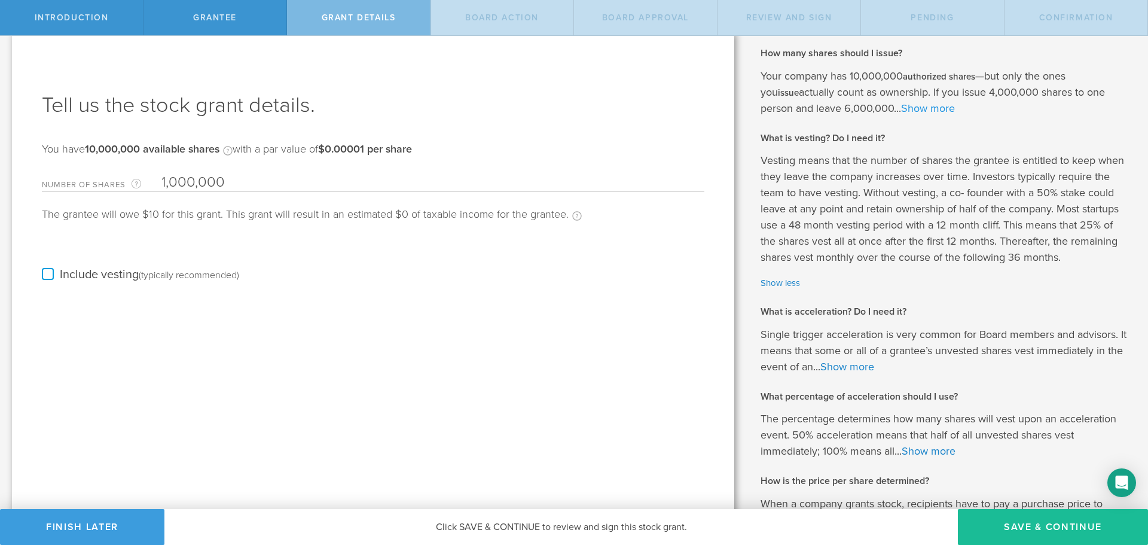
click at [901, 106] on link "Show more" at bounding box center [928, 108] width 54 height 13
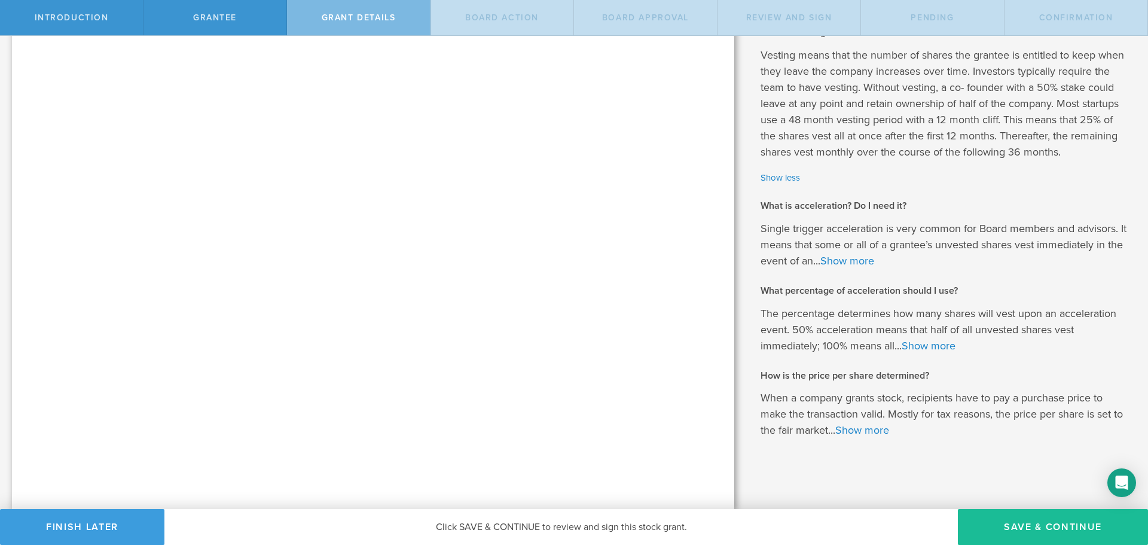
scroll to position [345, 0]
click at [869, 265] on link "Show more" at bounding box center [847, 260] width 54 height 13
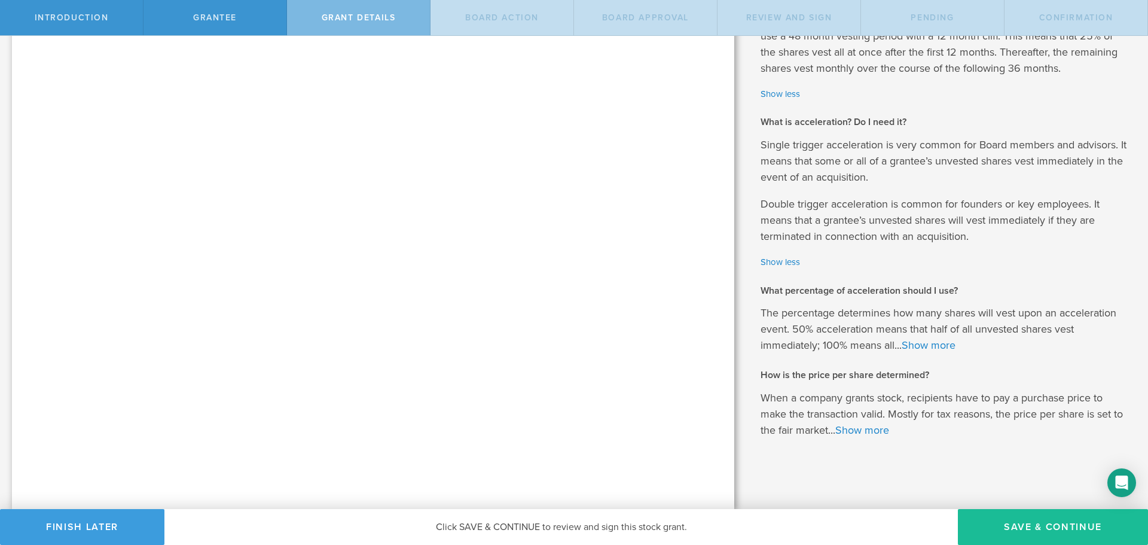
scroll to position [429, 0]
click at [1008, 526] on button "Save & Continue" at bounding box center [1053, 527] width 190 height 36
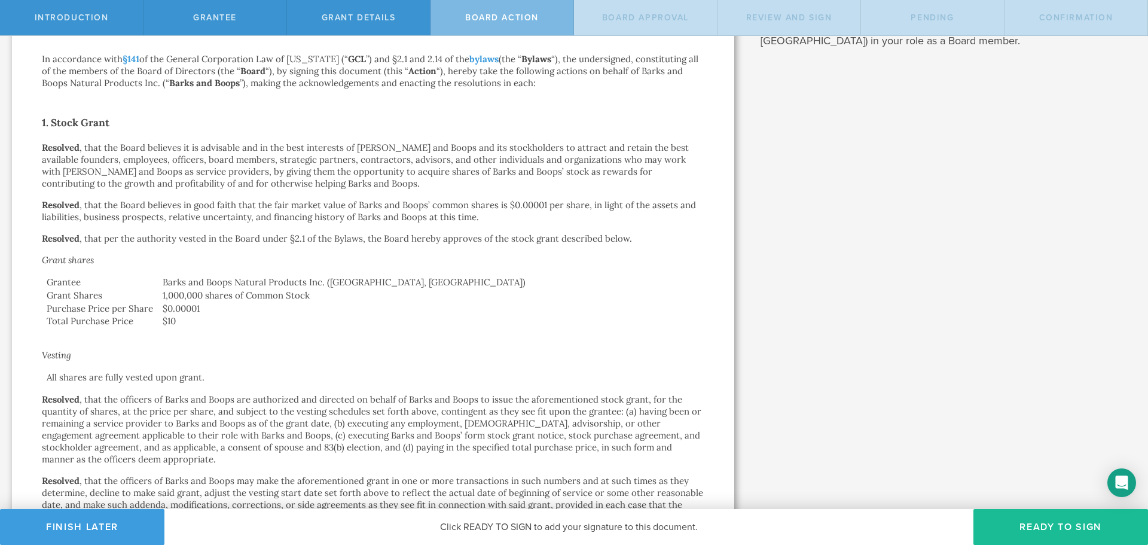
scroll to position [162, 0]
